Goal: Register for event/course

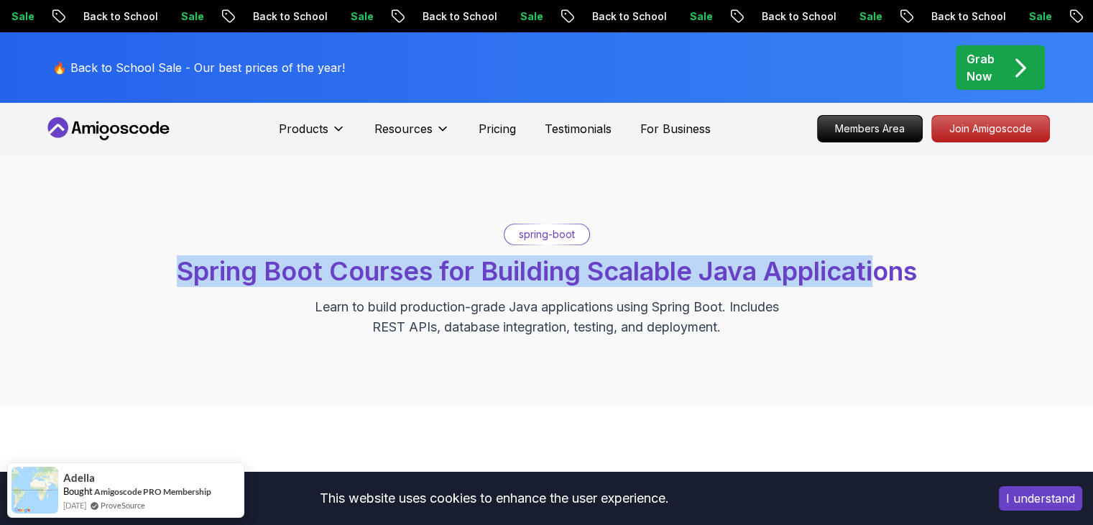
drag, startPoint x: 173, startPoint y: 267, endPoint x: 879, endPoint y: 259, distance: 706.6
click at [879, 259] on span "Spring Boot Courses for Building Scalable Java Applications" at bounding box center [547, 271] width 740 height 32
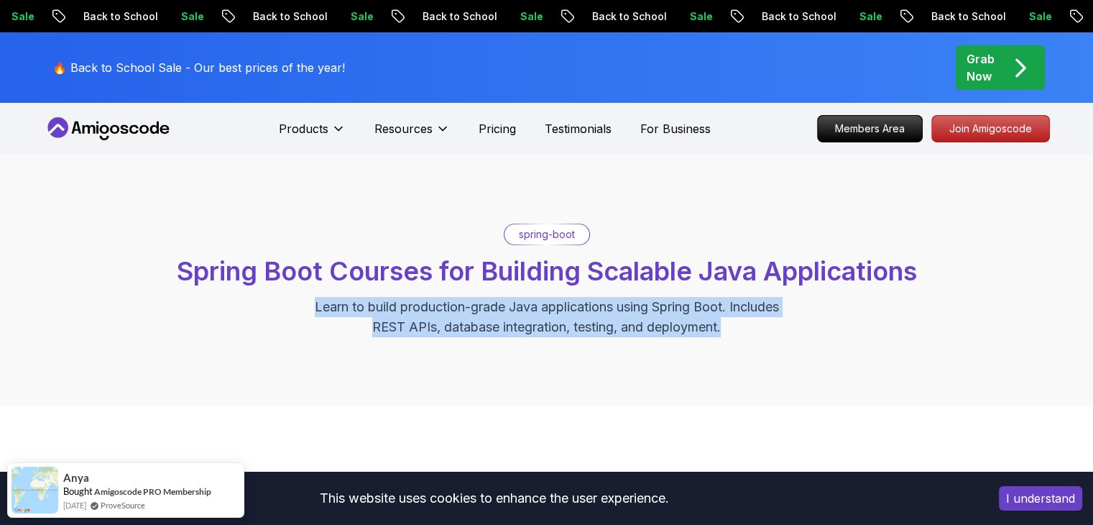
drag, startPoint x: 725, startPoint y: 326, endPoint x: 307, endPoint y: 303, distance: 418.3
click at [307, 303] on p "Learn to build production-grade Java applications using Spring Boot. Includes R…" at bounding box center [546, 317] width 483 height 40
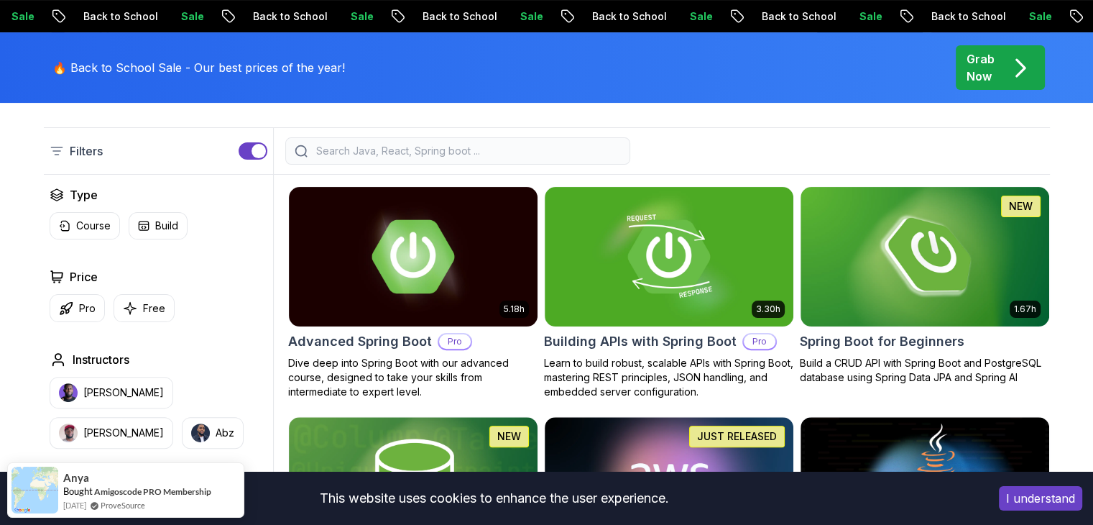
scroll to position [348, 0]
click at [132, 307] on icon "button" at bounding box center [130, 308] width 12 height 12
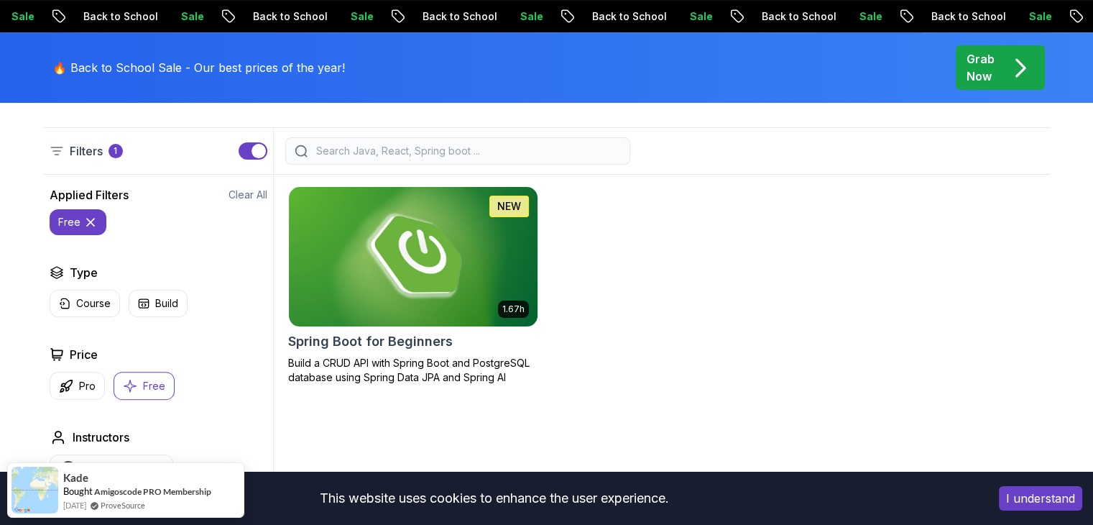
click at [443, 259] on img at bounding box center [412, 256] width 261 height 146
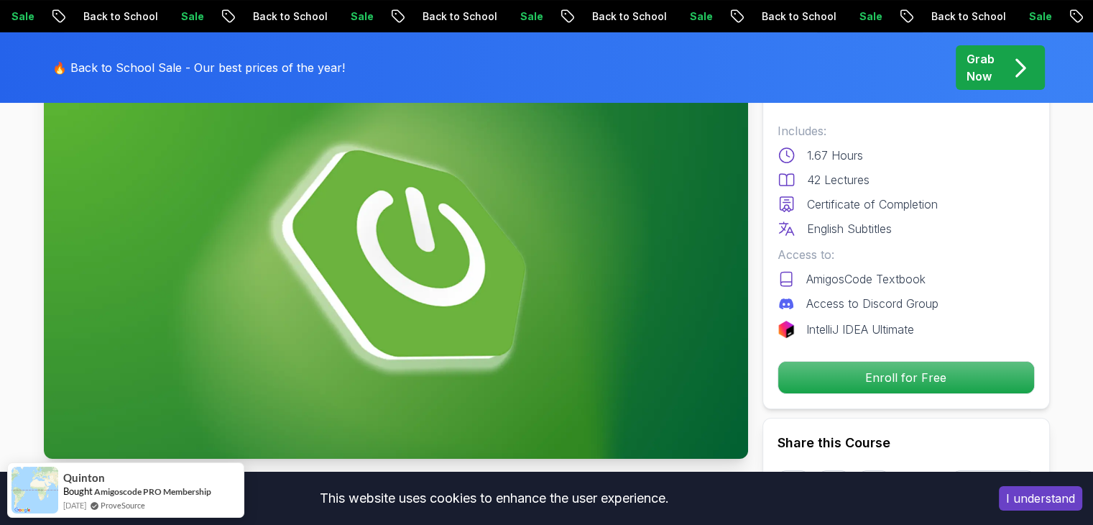
scroll to position [138, 0]
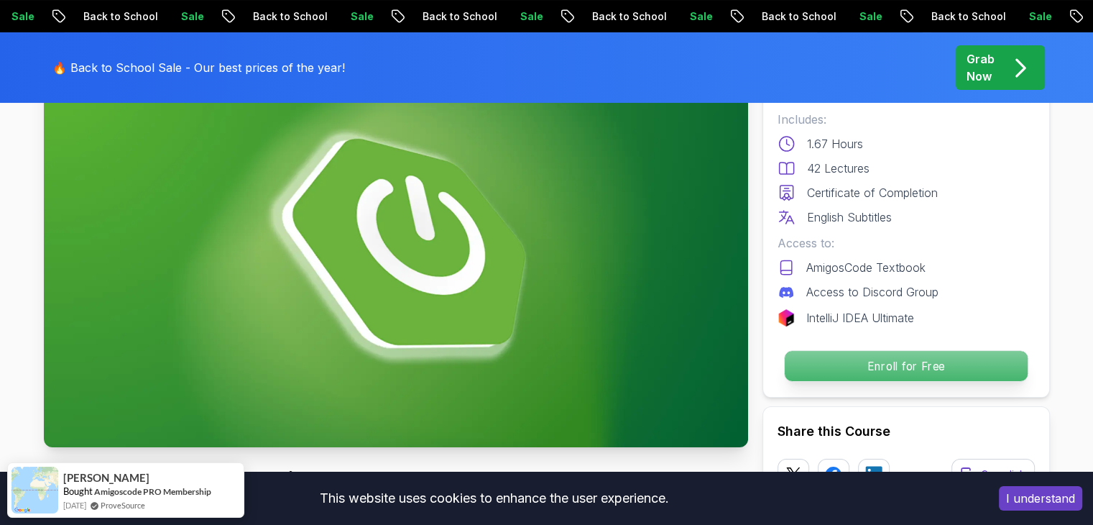
click at [888, 360] on p "Enroll for Free" at bounding box center [905, 366] width 243 height 30
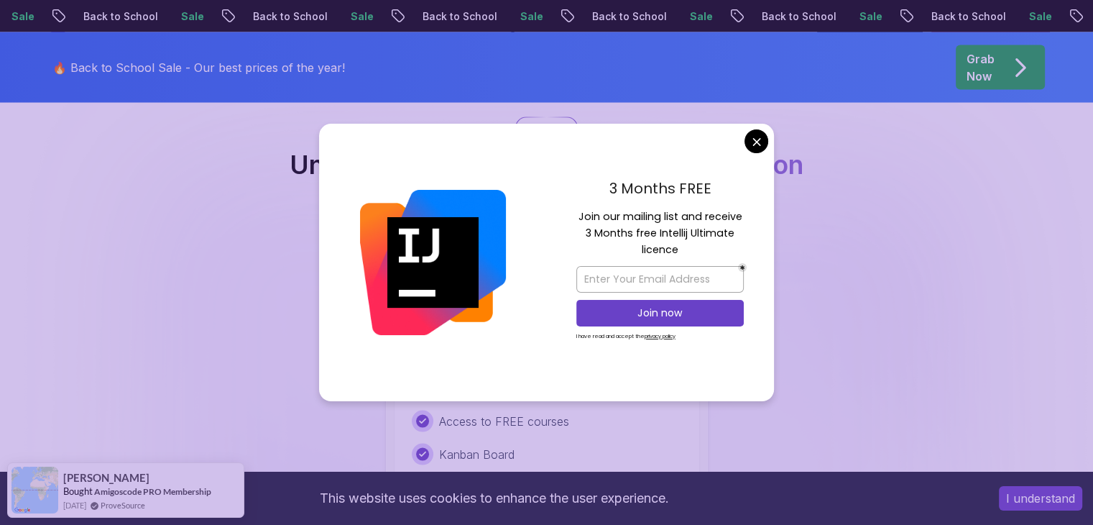
scroll to position [2921, 0]
click at [633, 282] on input "email" at bounding box center [659, 279] width 167 height 27
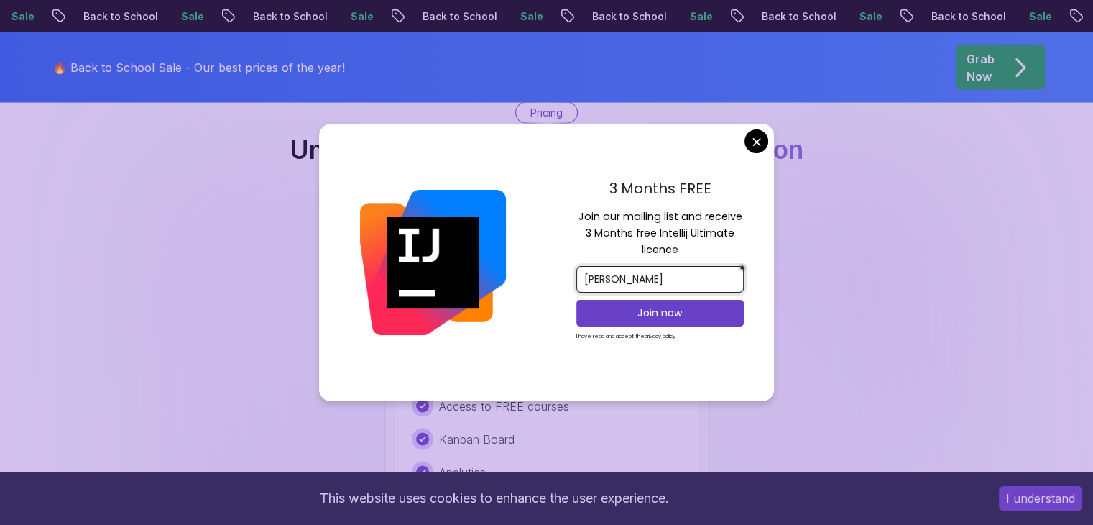
scroll to position [2967, 0]
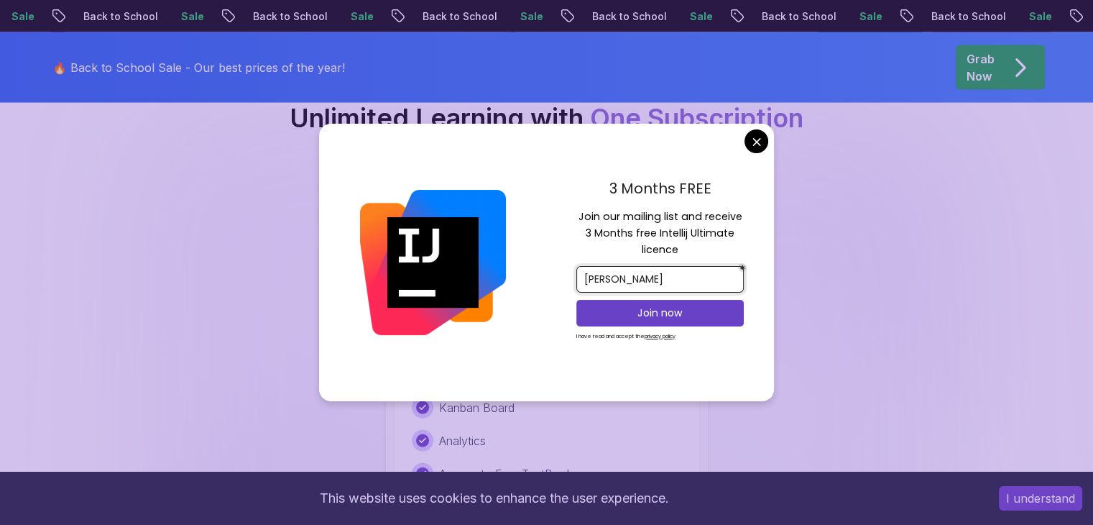
type input "[PERSON_NAME]"
click at [760, 124] on div "3 Months FREE Join our mailing list and receive 3 Months free Intellij Ultimate…" at bounding box center [660, 262] width 228 height 277
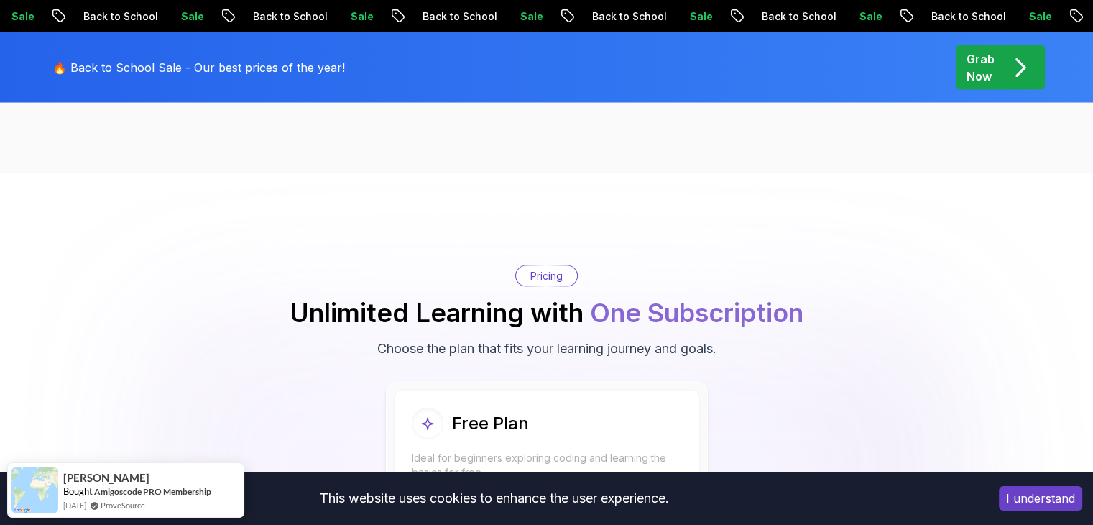
scroll to position [2979, 0]
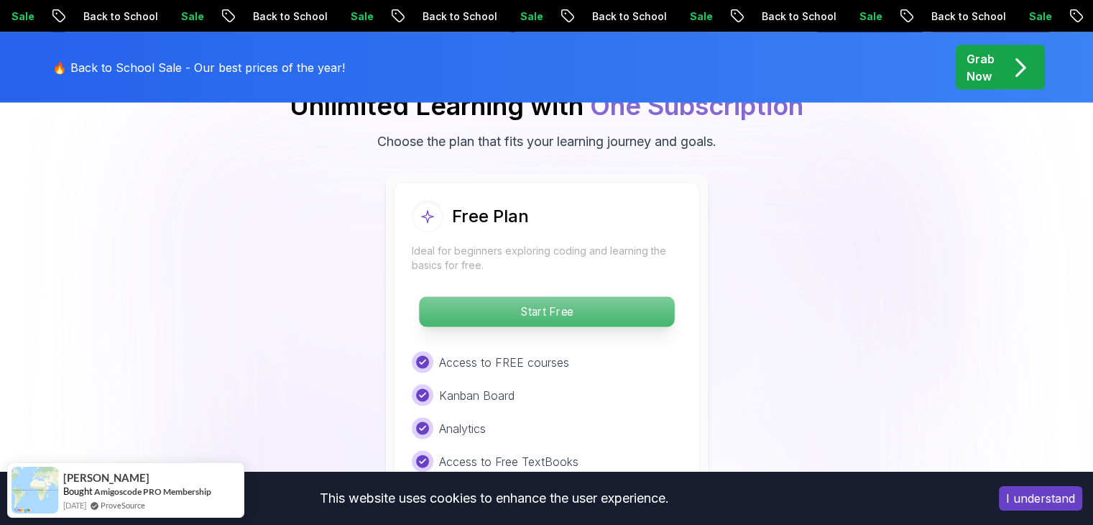
click at [599, 297] on p "Start Free" at bounding box center [546, 312] width 255 height 30
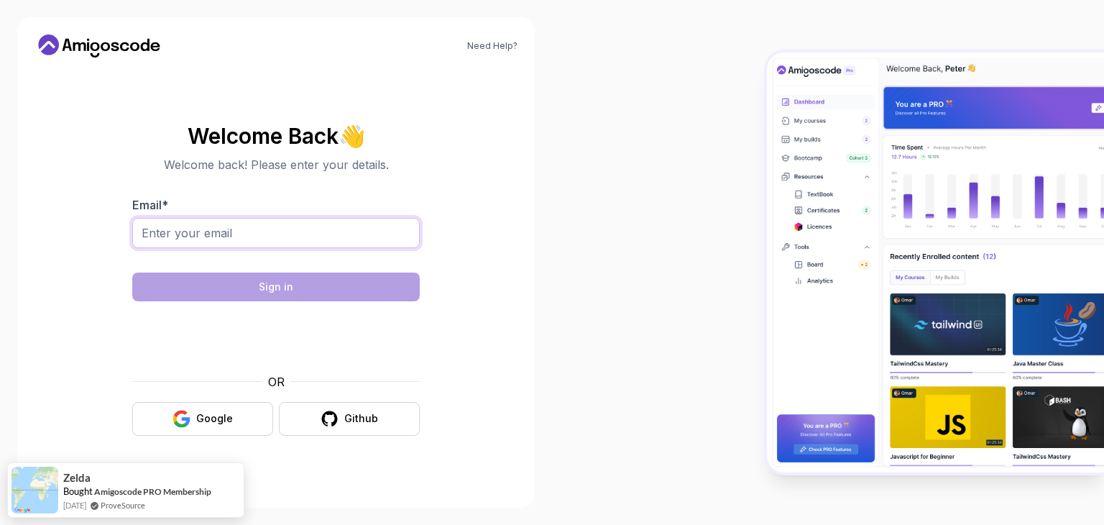
click at [265, 226] on input "Email *" at bounding box center [276, 233] width 288 height 30
click at [561, 259] on div at bounding box center [828, 262] width 552 height 525
